Goal: Information Seeking & Learning: Learn about a topic

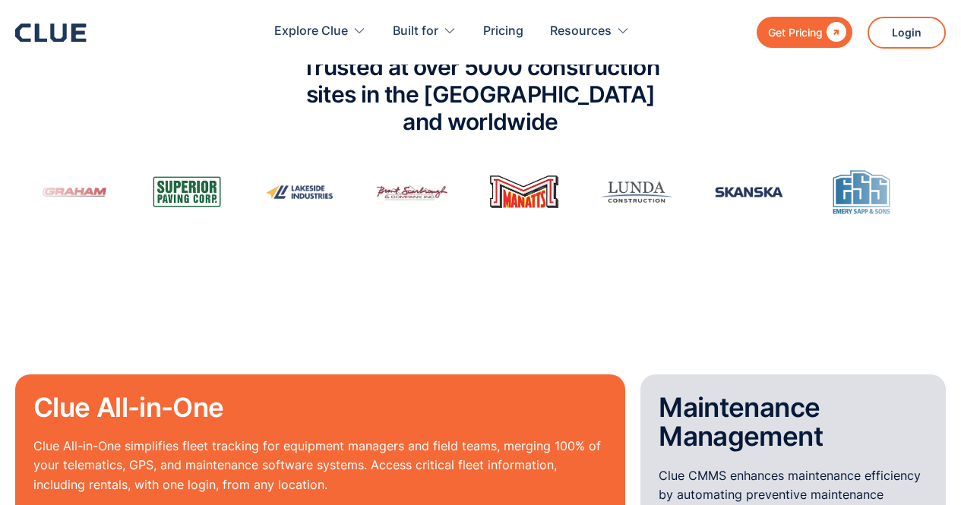
scroll to position [1081, 0]
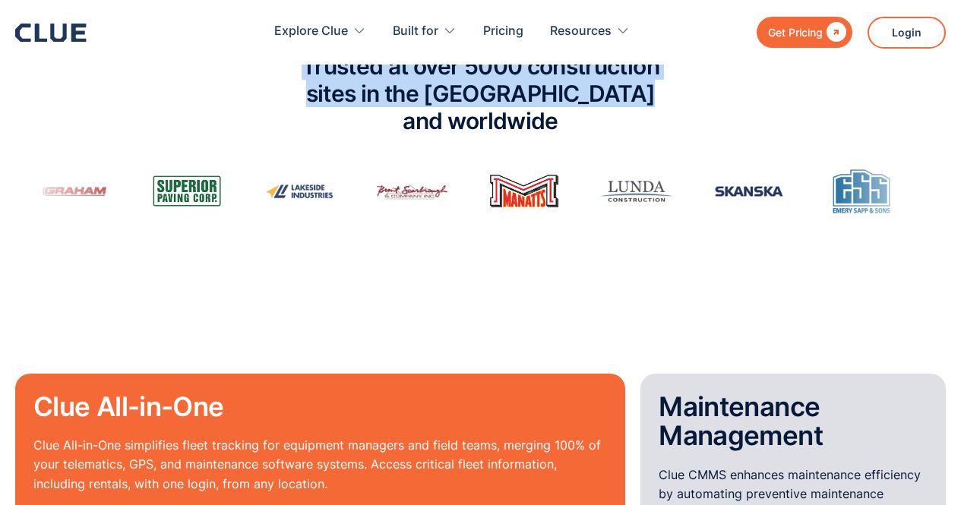
drag, startPoint x: 273, startPoint y: 90, endPoint x: 721, endPoint y: 116, distance: 448.8
click at [721, 116] on div "Trusted at over 5000 construction sites in the [GEOGRAPHIC_DATA] and worldwide" at bounding box center [480, 133] width 961 height 192
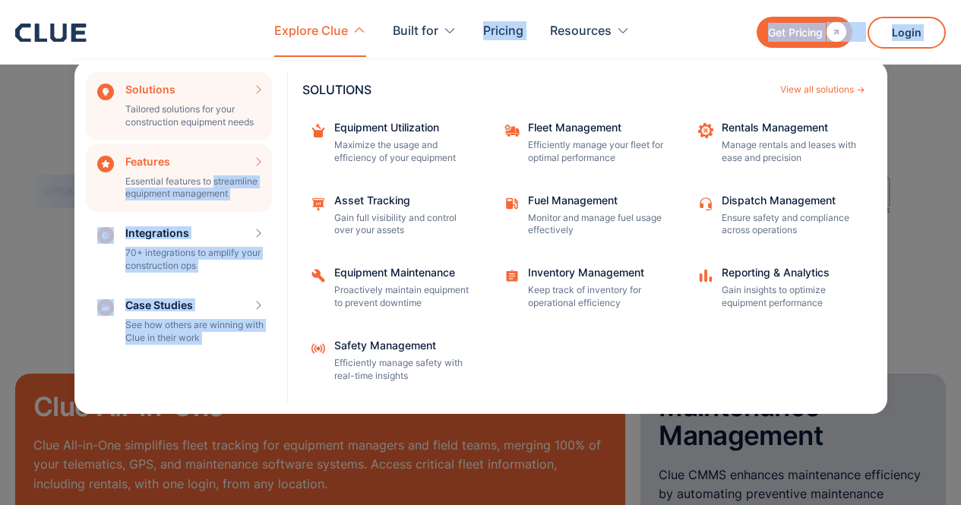
drag, startPoint x: 721, startPoint y: 116, endPoint x: 264, endPoint y: 185, distance: 462.3
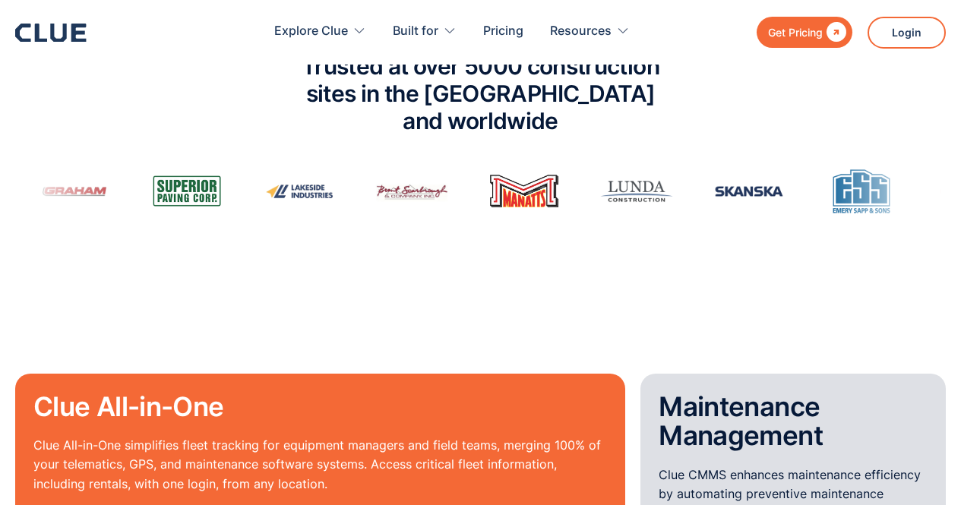
click at [488, 443] on p "Clue All-in-One simplifies fleet tracking for equipment managers and field team…" at bounding box center [319, 484] width 573 height 96
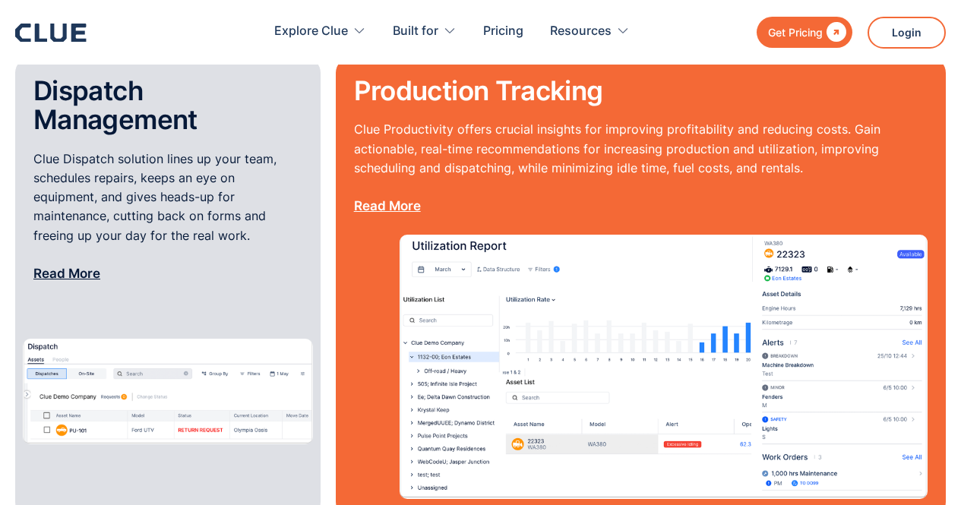
scroll to position [1883, 0]
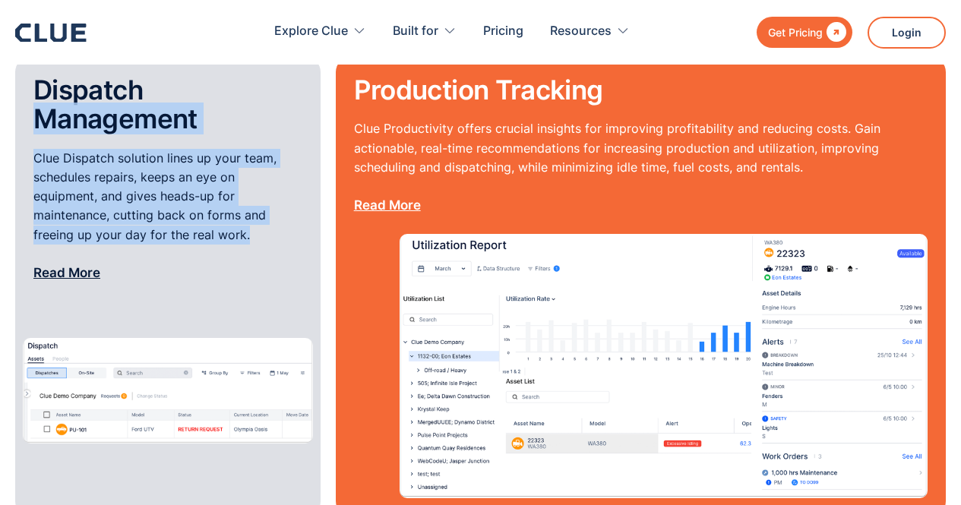
drag, startPoint x: 182, startPoint y: 97, endPoint x: 272, endPoint y: 233, distance: 162.8
click at [272, 233] on div "Dispatch Management Clue Dispatch solution lines up your team, schedules repair…" at bounding box center [167, 205] width 305 height 260
click at [272, 233] on p "Clue Dispatch solution lines up your team, schedules repairs, keeps an eye on e…" at bounding box center [167, 216] width 269 height 134
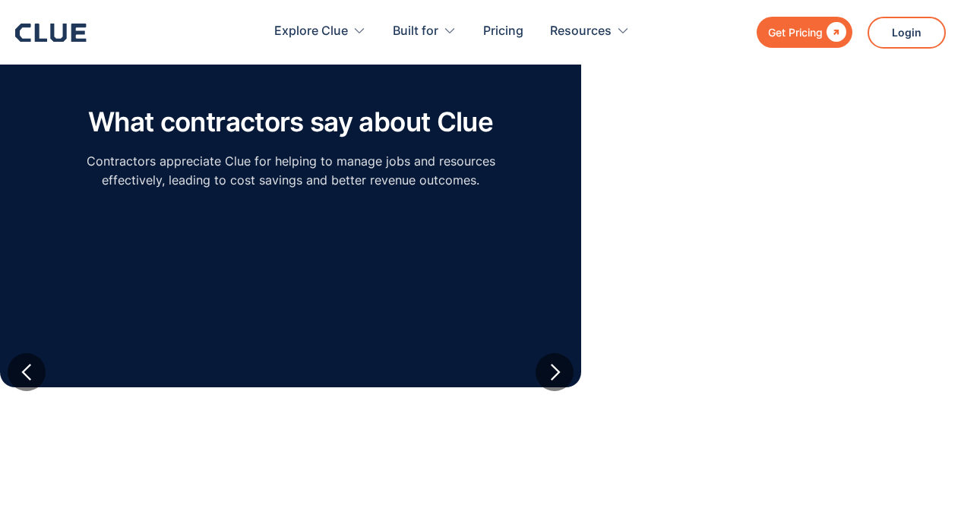
scroll to position [2231, 0]
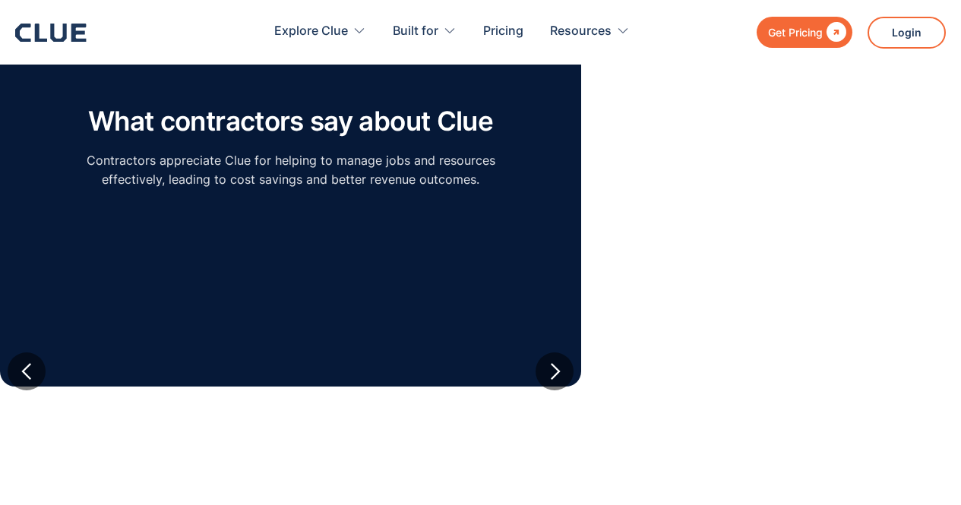
click at [322, 165] on p "Contractors appreciate Clue for helping to manage jobs and resources effectivel…" at bounding box center [290, 170] width 425 height 38
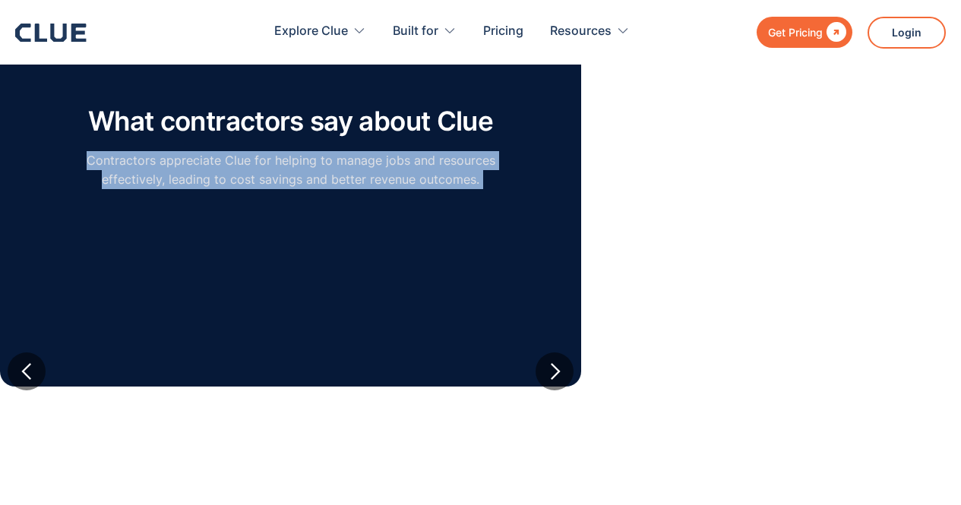
click at [322, 165] on p "Contractors appreciate Clue for helping to manage jobs and resources effectivel…" at bounding box center [290, 170] width 425 height 38
click at [293, 175] on p "Contractors appreciate Clue for helping to manage jobs and resources effectivel…" at bounding box center [290, 170] width 425 height 38
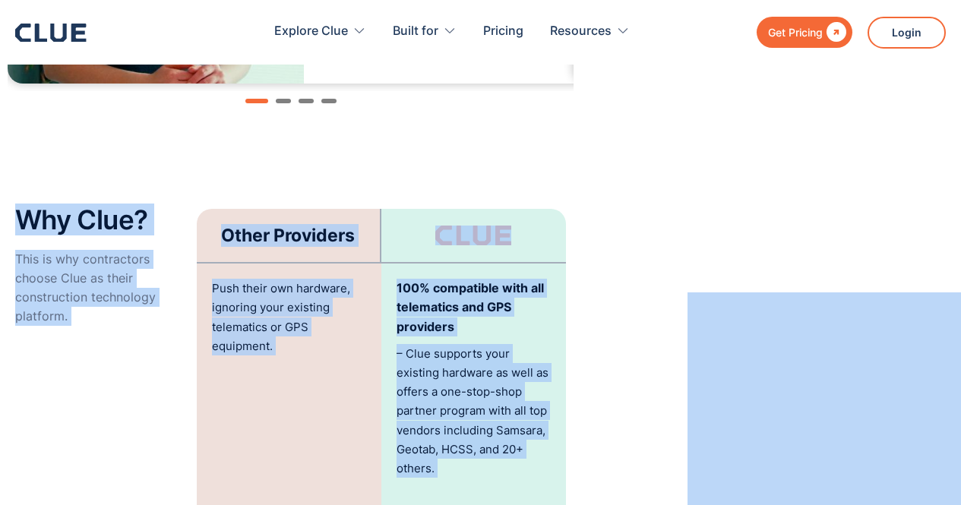
click at [306, 336] on p "Push their own hardware, ignoring your existing telematics or GPS equipment." at bounding box center [289, 317] width 154 height 77
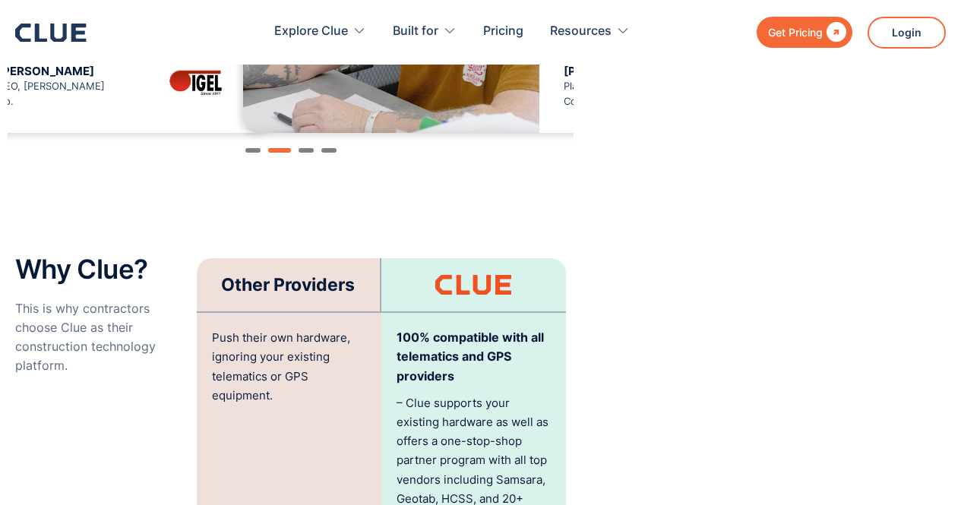
scroll to position [2590, 0]
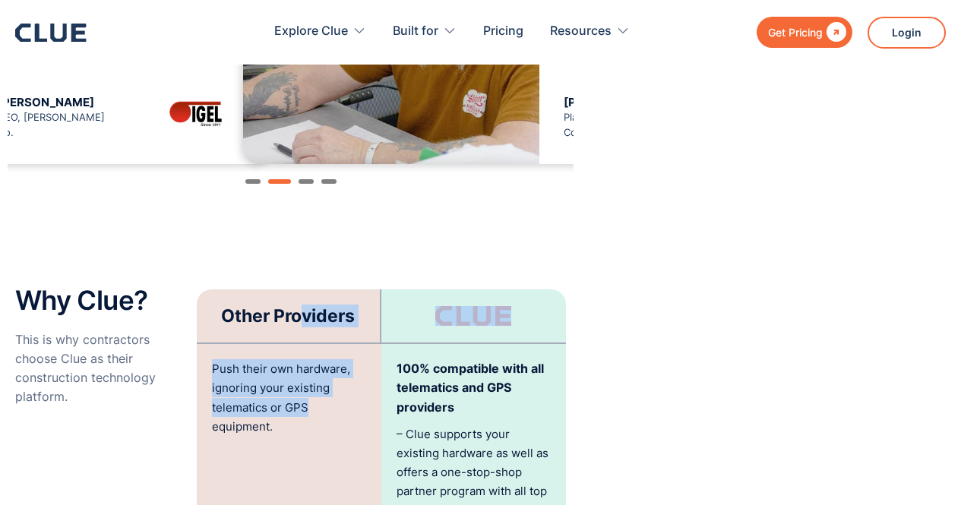
drag, startPoint x: 303, startPoint y: 343, endPoint x: 320, endPoint y: 402, distance: 61.0
click at [320, 402] on p "Push their own hardware, ignoring your existing telematics or GPS equipment." at bounding box center [289, 397] width 154 height 77
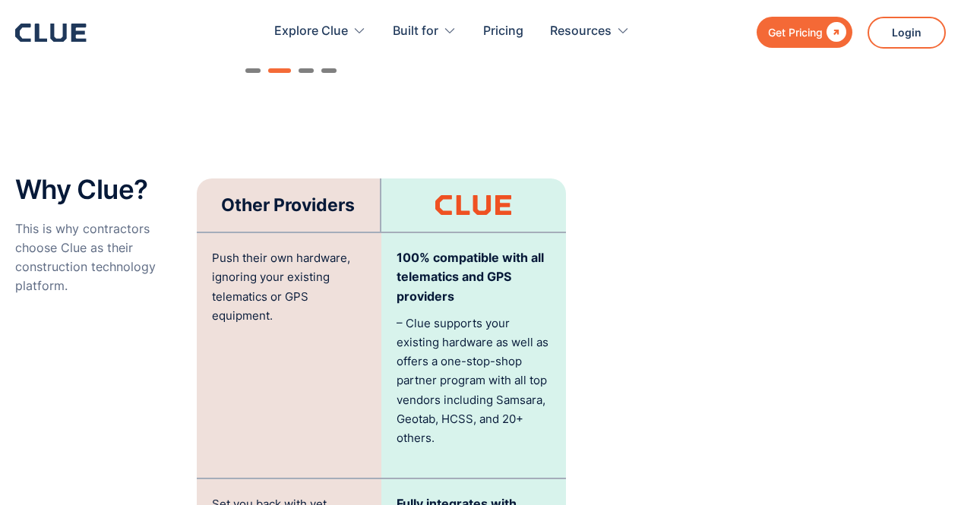
scroll to position [2702, 0]
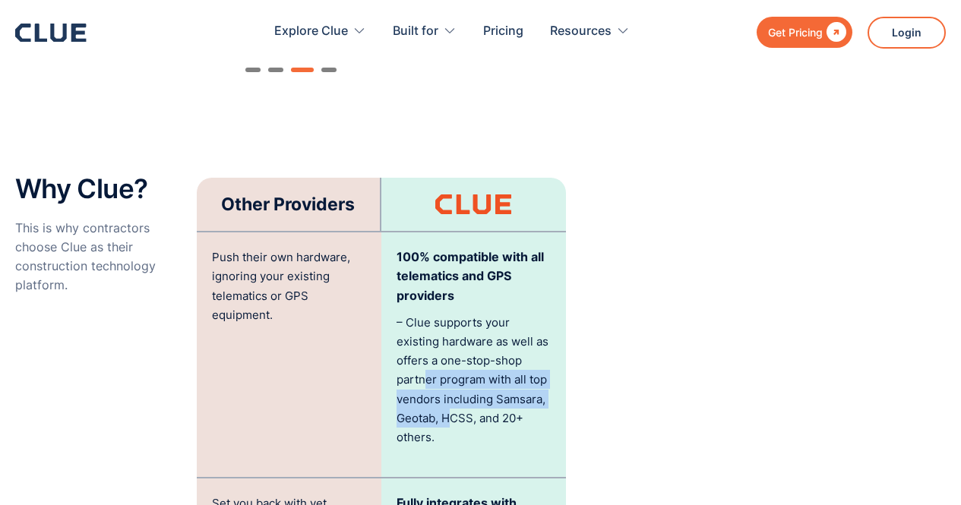
drag, startPoint x: 447, startPoint y: 423, endPoint x: 415, endPoint y: 360, distance: 71.0
click at [415, 360] on p "– Clue supports your existing hardware as well as offers a one-stop-shop partne…" at bounding box center [473, 380] width 154 height 134
